Goal: Transaction & Acquisition: Purchase product/service

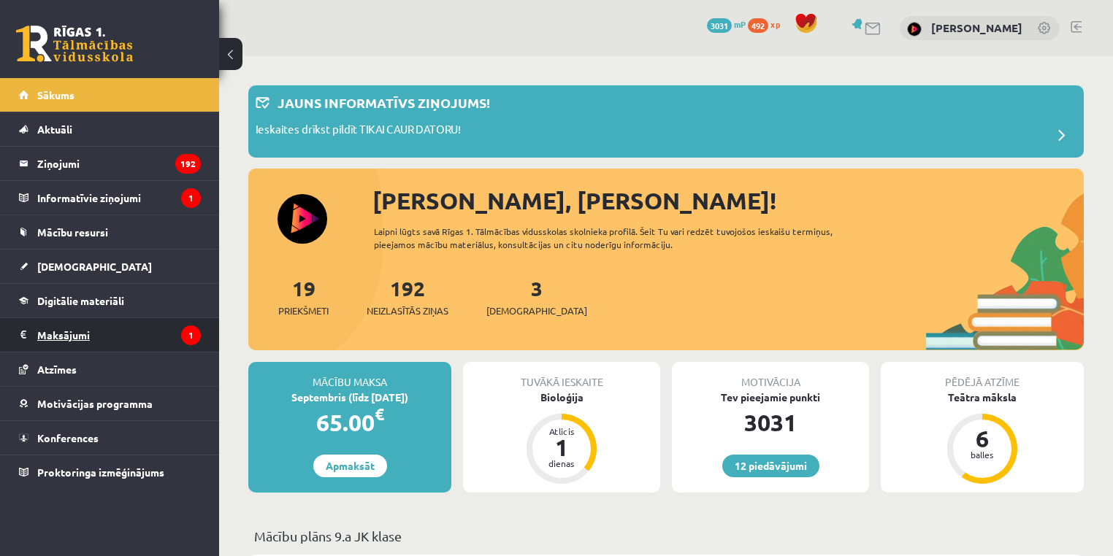
click at [93, 329] on legend "Maksājumi 1" at bounding box center [119, 335] width 164 height 34
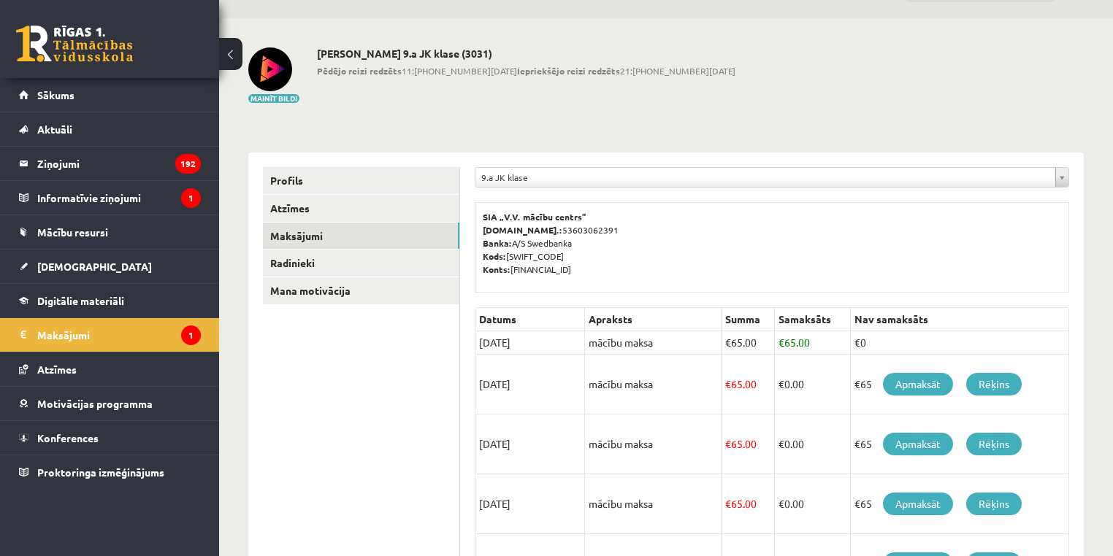
scroll to position [58, 0]
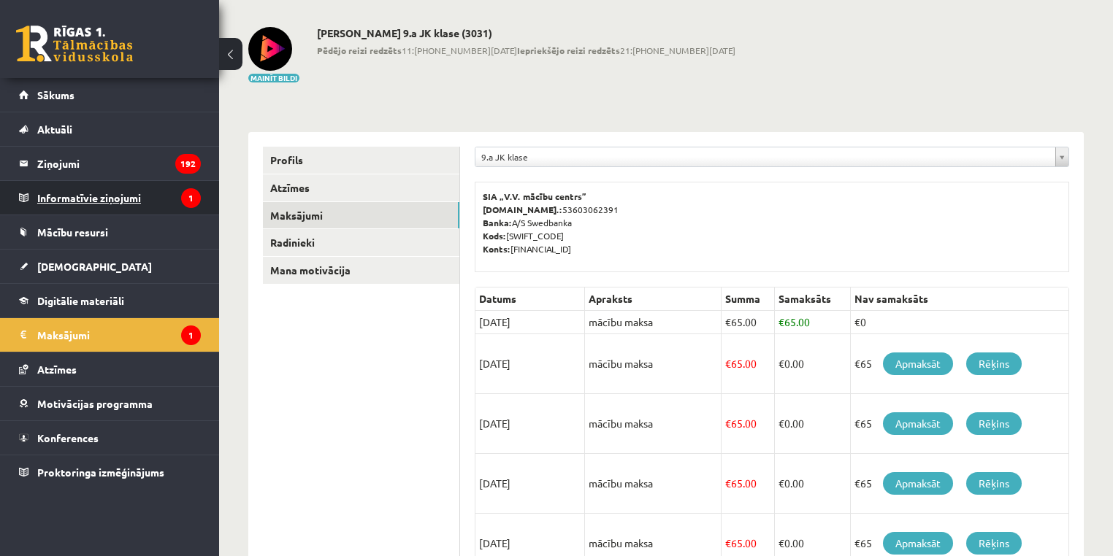
click at [87, 202] on legend "Informatīvie ziņojumi 1" at bounding box center [119, 198] width 164 height 34
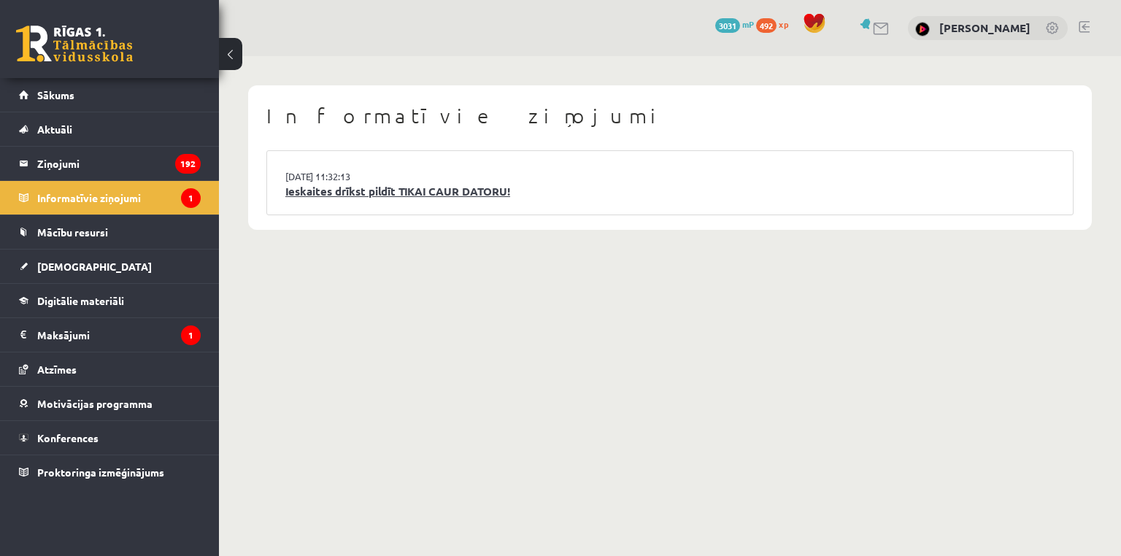
click at [345, 188] on link "Ieskaites drīkst pildīt TIKAI CAUR DATORU!" at bounding box center [670, 191] width 770 height 17
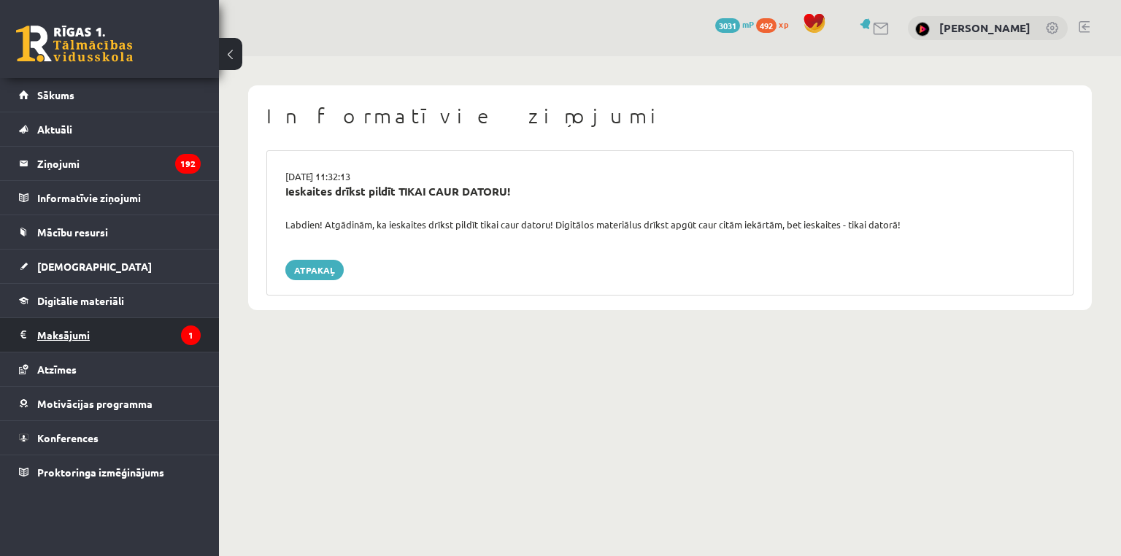
click at [112, 334] on legend "Maksājumi 1" at bounding box center [119, 335] width 164 height 34
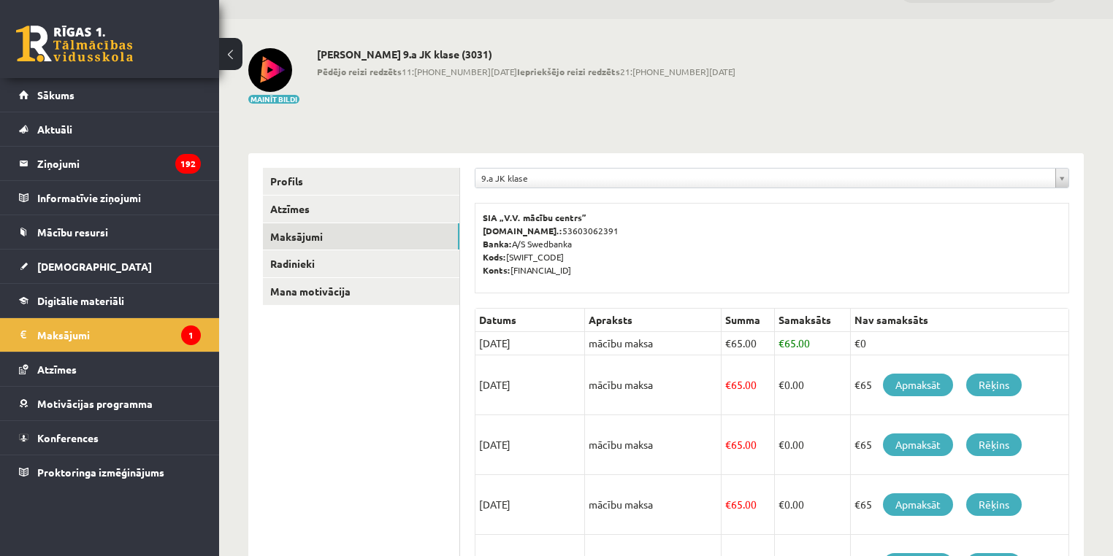
scroll to position [58, 0]
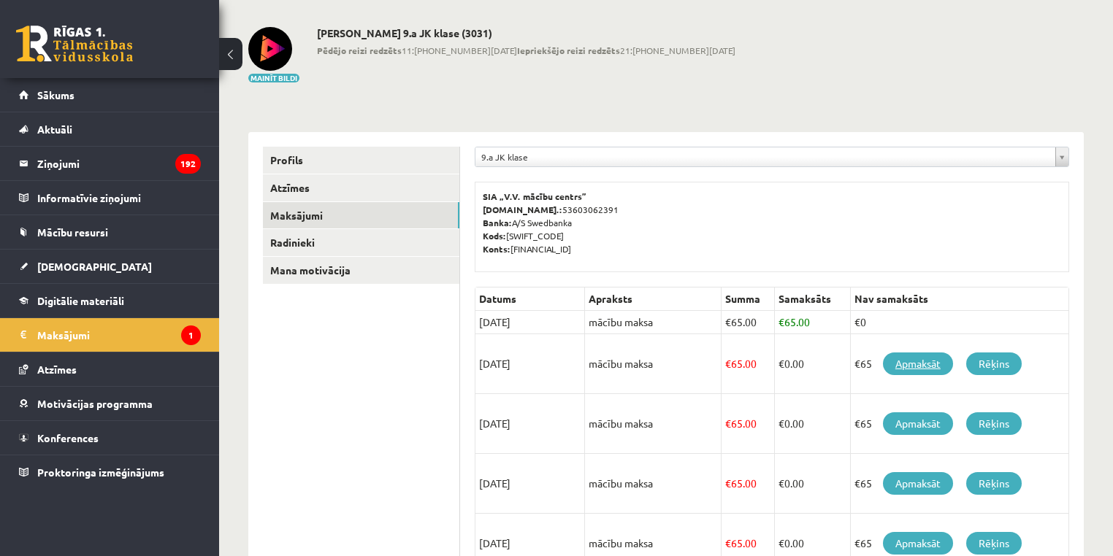
click at [914, 365] on link "Apmaksāt" at bounding box center [918, 364] width 70 height 23
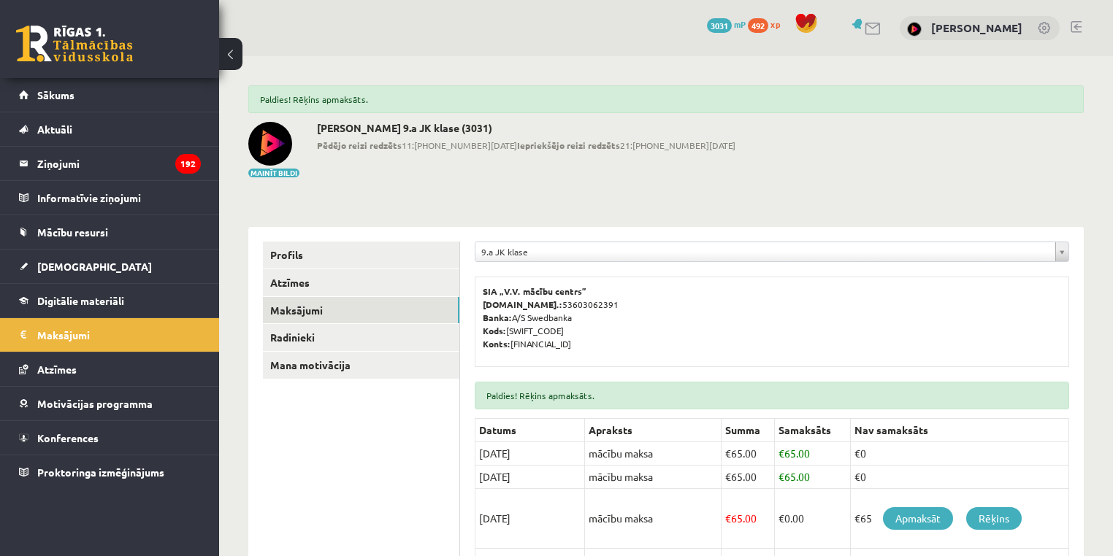
click at [604, 460] on td "mācību maksa" at bounding box center [653, 453] width 137 height 23
click at [605, 461] on td "mācību maksa" at bounding box center [653, 453] width 137 height 23
drag, startPoint x: 824, startPoint y: 491, endPoint x: 862, endPoint y: 495, distance: 38.9
